Goal: Navigation & Orientation: Find specific page/section

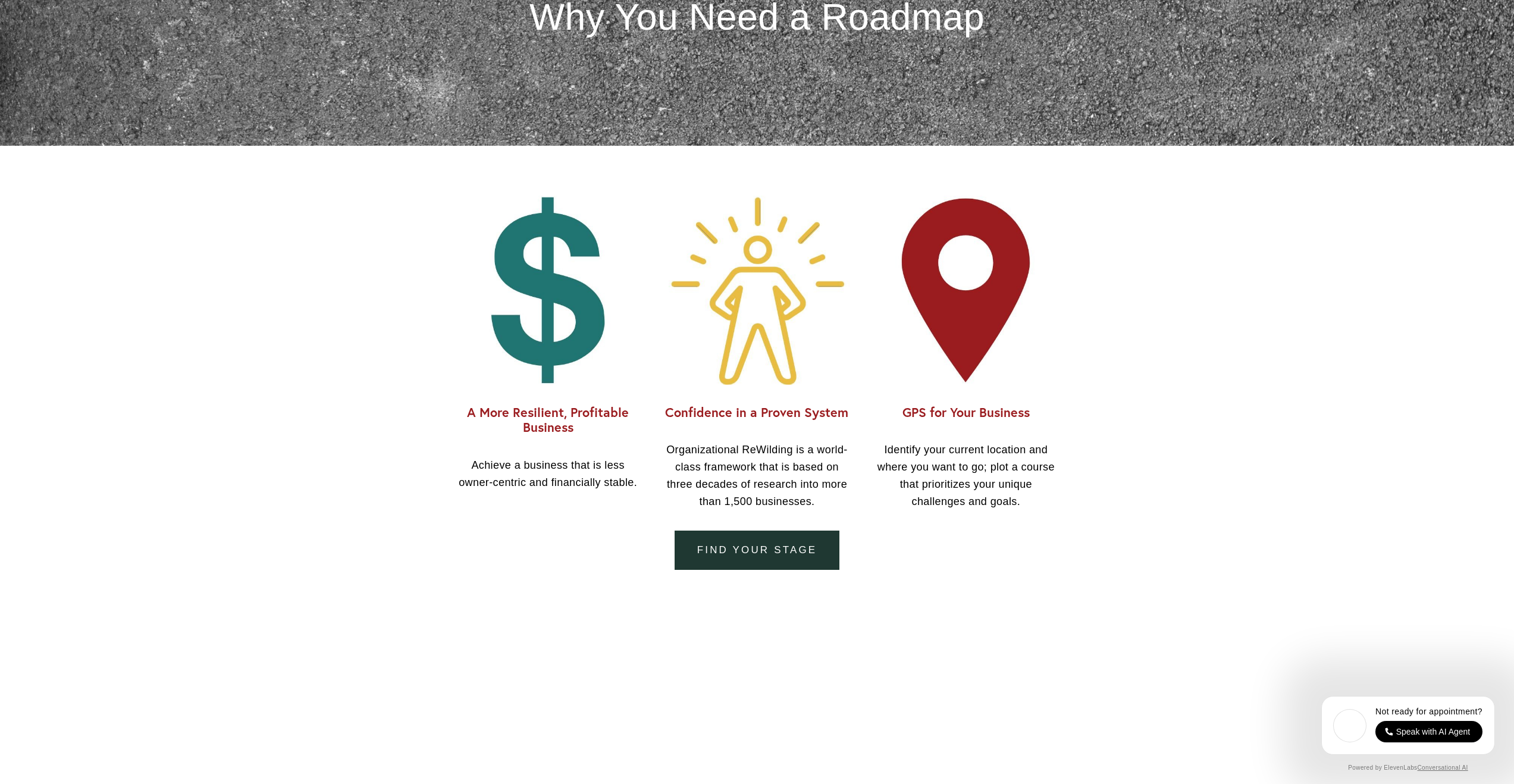
scroll to position [1198, 0]
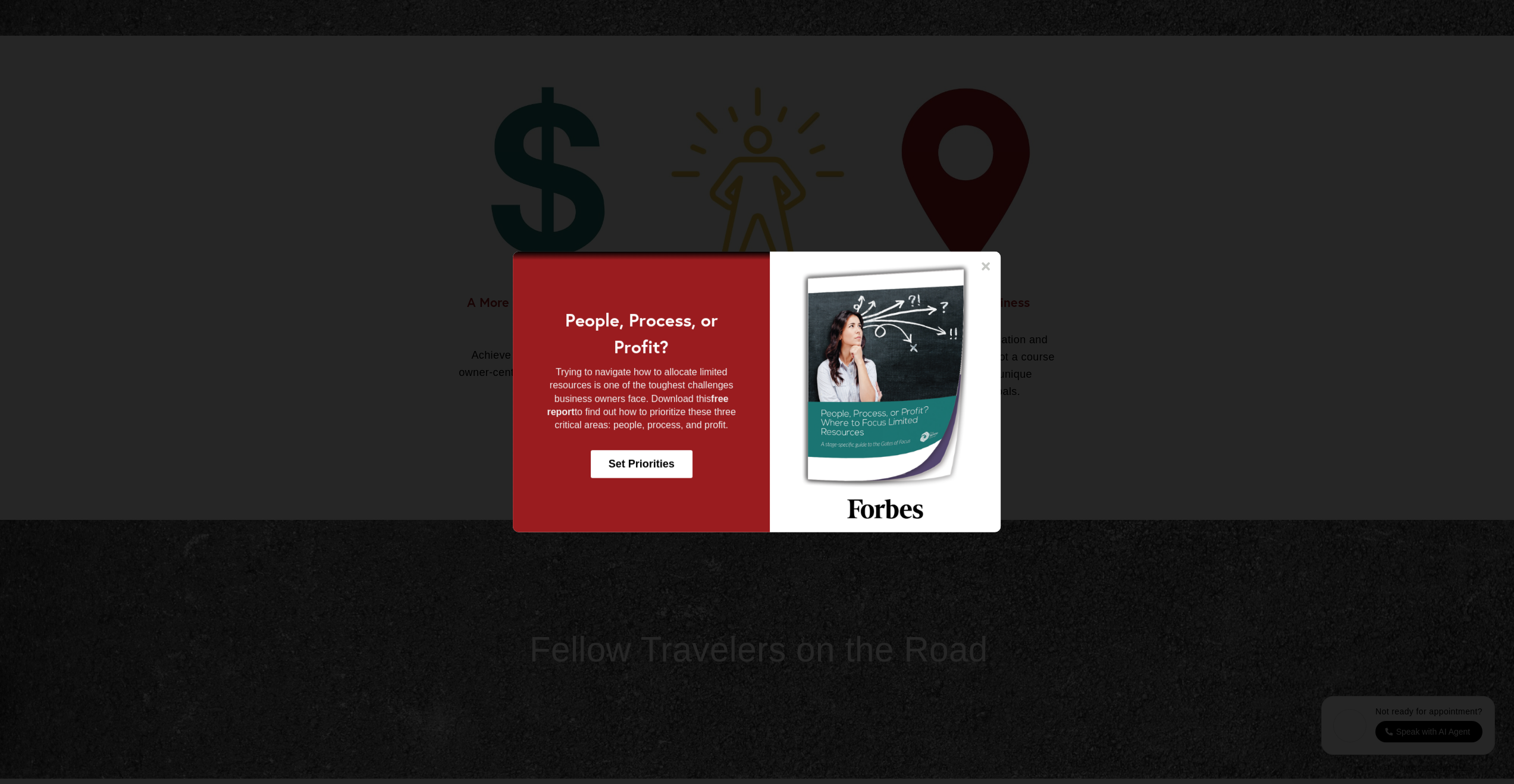
click at [988, 264] on icon at bounding box center [987, 267] width 9 height 9
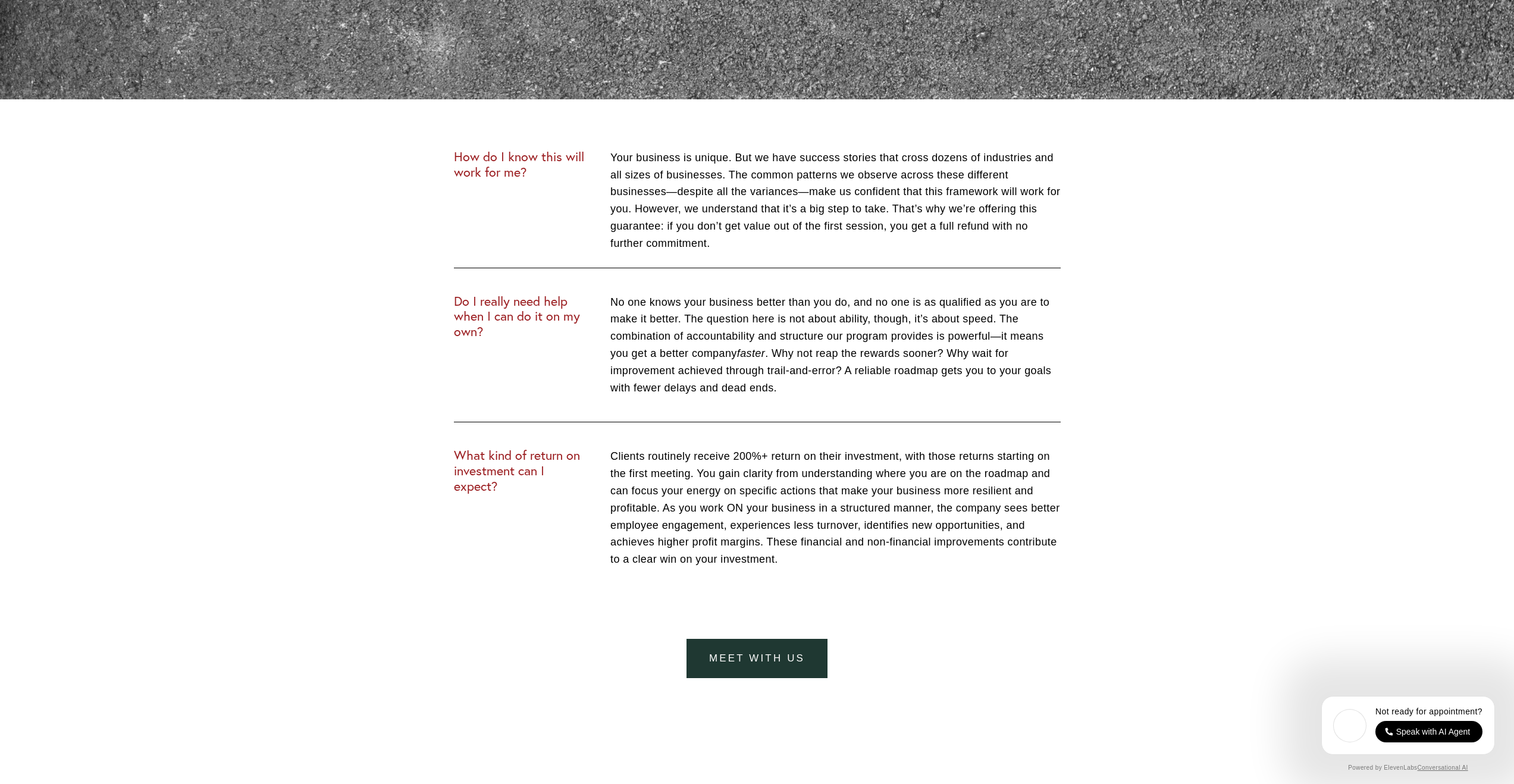
scroll to position [5572, 0]
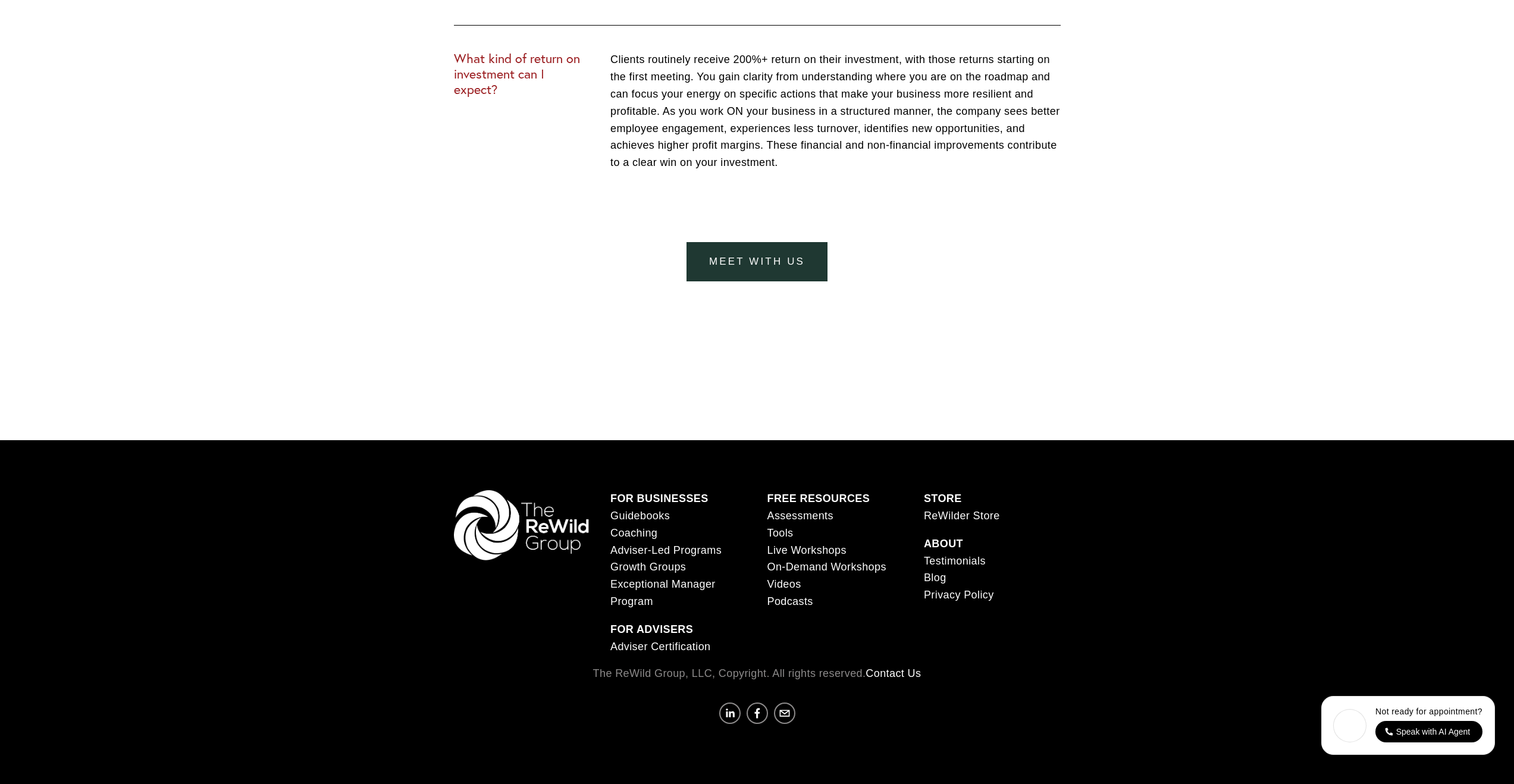
click at [779, 600] on link "Podcasts" at bounding box center [790, 602] width 46 height 17
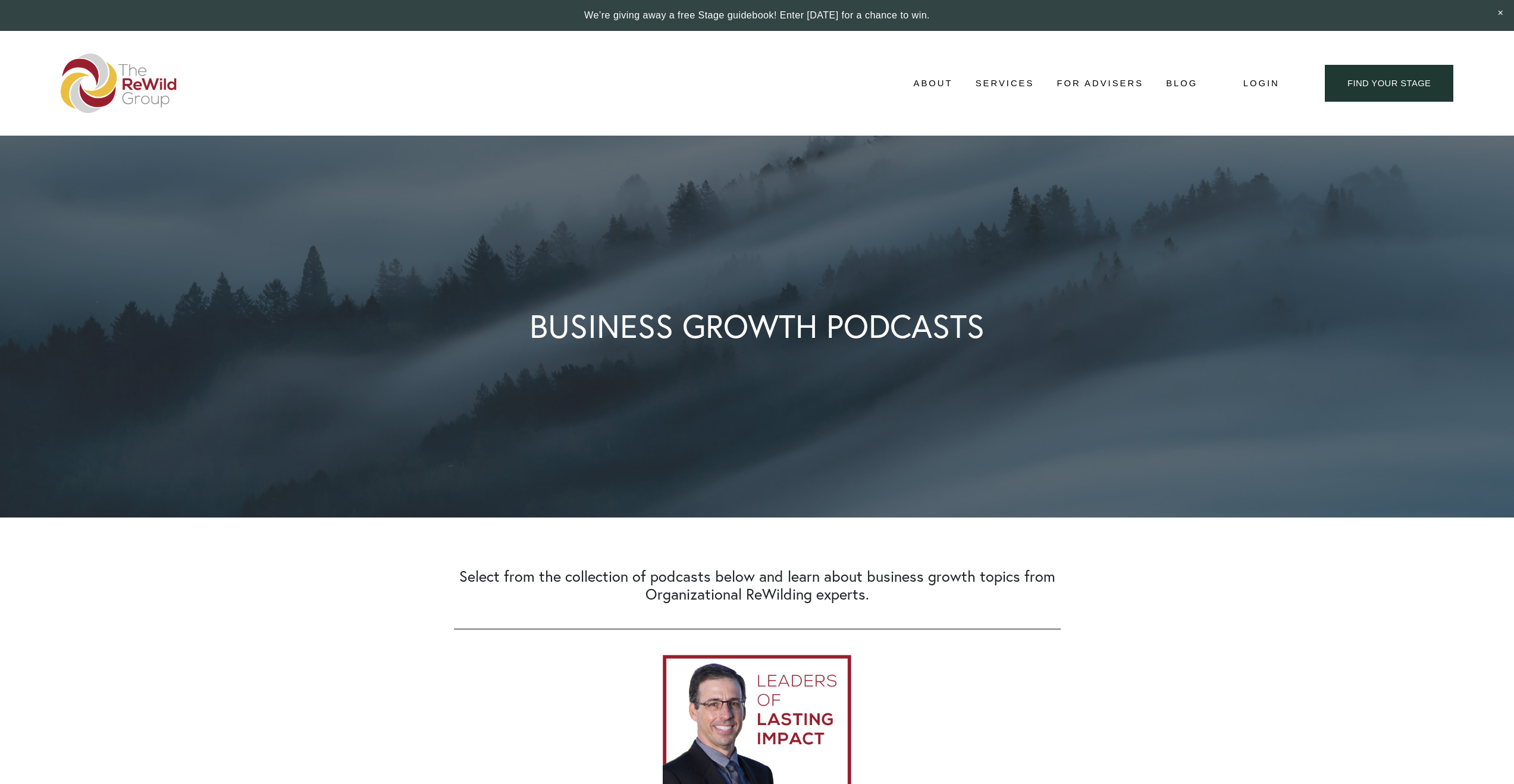
click at [0, 0] on span "For Businesses" at bounding box center [0, 0] width 0 height 0
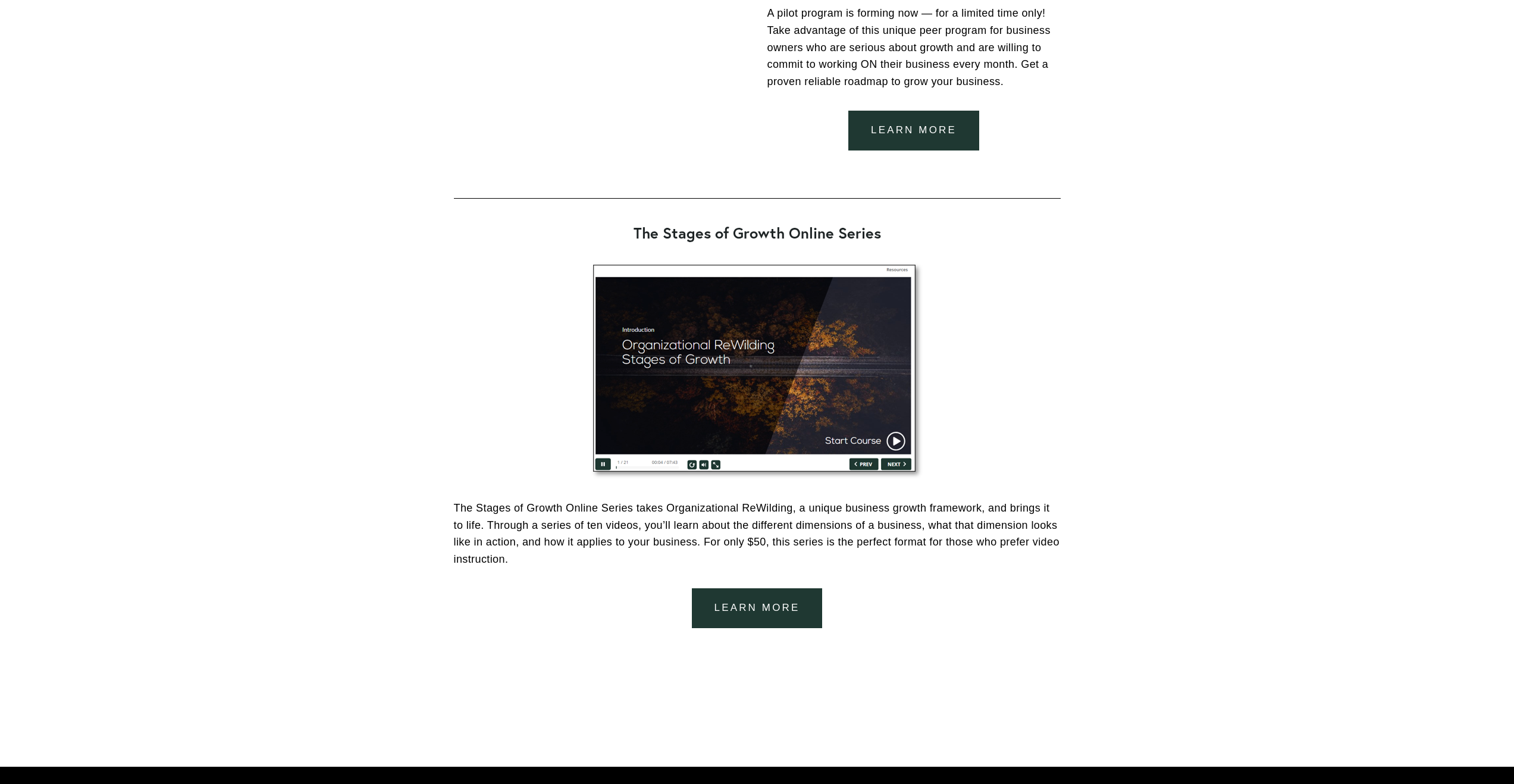
scroll to position [2267, 0]
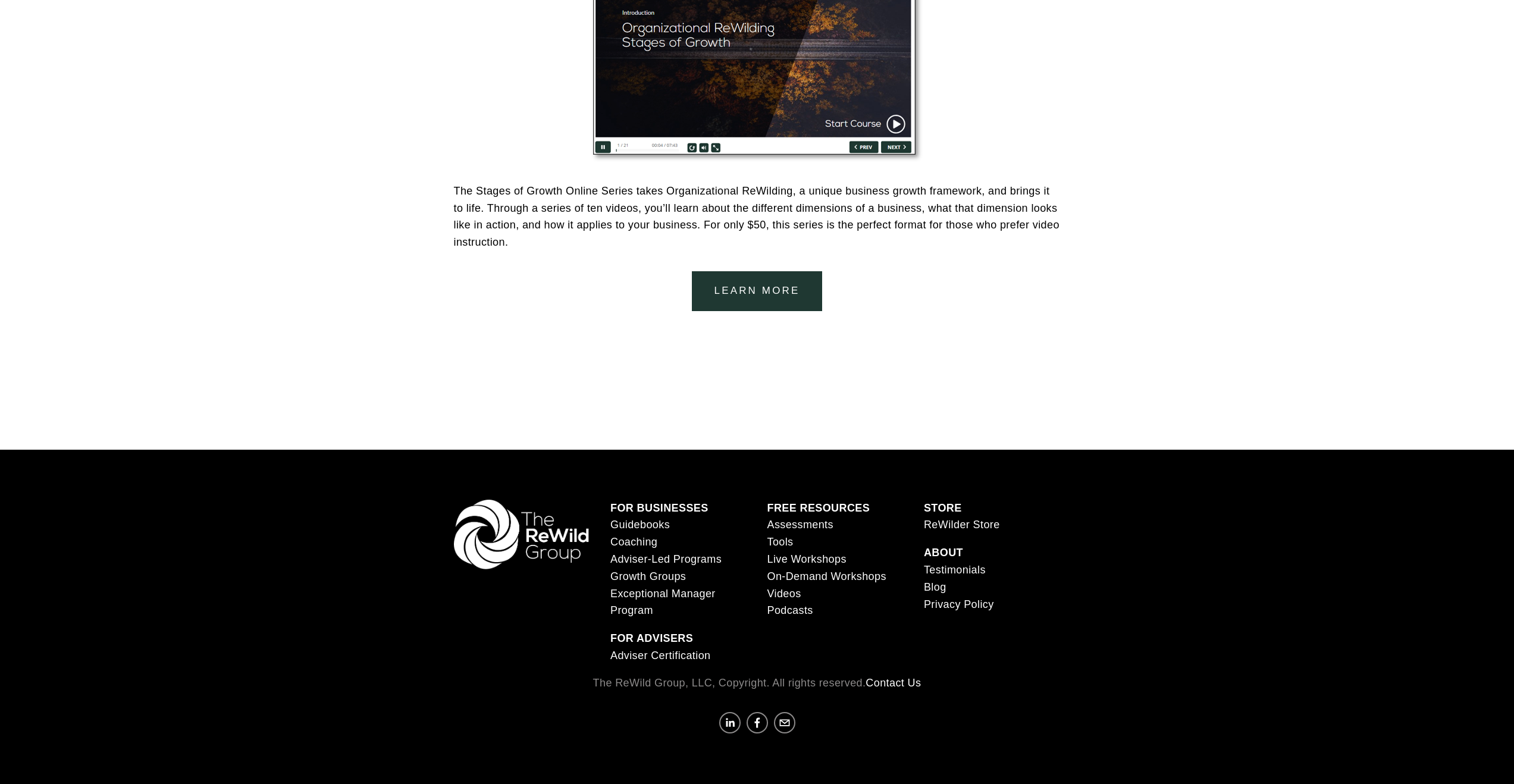
click at [934, 586] on link "Blog" at bounding box center [936, 588] width 23 height 17
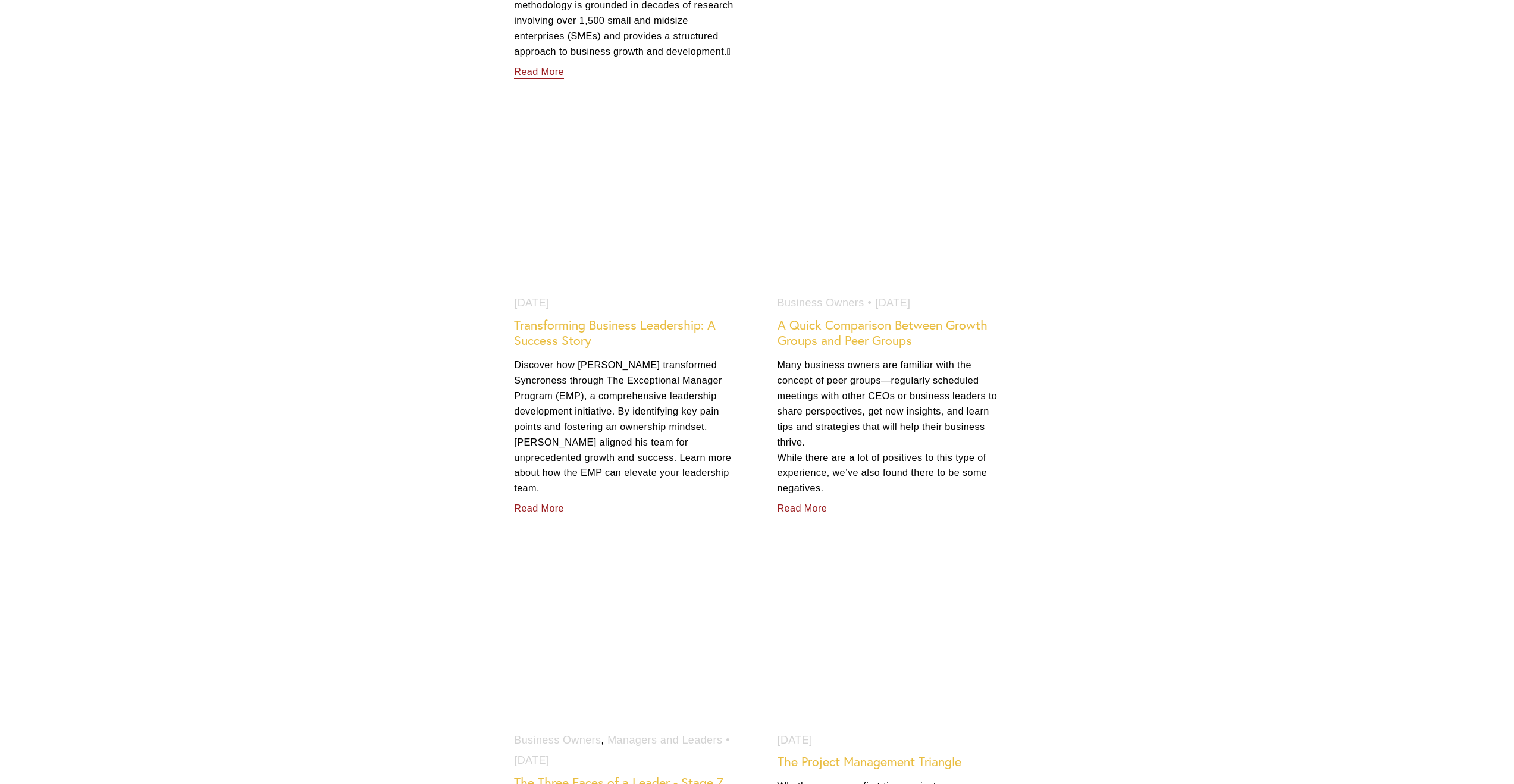
scroll to position [4721, 0]
